Goal: Check status: Check status

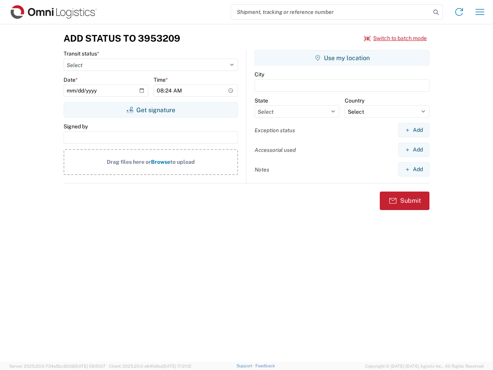
click at [331, 12] on input "search" at bounding box center [330, 12] width 199 height 15
click at [436, 12] on icon at bounding box center [435, 12] width 11 height 11
click at [459, 12] on icon at bounding box center [459, 12] width 12 height 12
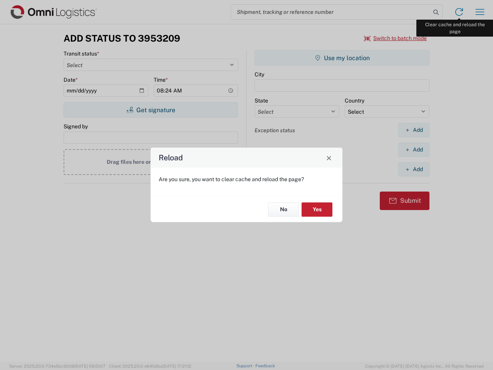
click at [480, 12] on div "Reload Are you sure, you want to clear cache and reload the page? No Yes" at bounding box center [246, 185] width 493 height 370
click at [395, 38] on div "Reload Are you sure, you want to clear cache and reload the page? No Yes" at bounding box center [246, 185] width 493 height 370
click at [151, 110] on div "Reload Are you sure, you want to clear cache and reload the page? No Yes" at bounding box center [246, 185] width 493 height 370
click at [342, 58] on div "Reload Are you sure, you want to clear cache and reload the page? No Yes" at bounding box center [246, 185] width 493 height 370
click at [413, 130] on div "Reload Are you sure, you want to clear cache and reload the page? No Yes" at bounding box center [246, 185] width 493 height 370
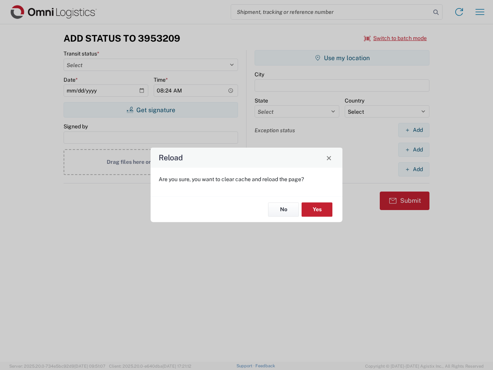
click at [413, 149] on div "Reload Are you sure, you want to clear cache and reload the page? No Yes" at bounding box center [246, 185] width 493 height 370
click at [413, 169] on div "Reload Are you sure, you want to clear cache and reload the page? No Yes" at bounding box center [246, 185] width 493 height 370
